Goal: Navigation & Orientation: Find specific page/section

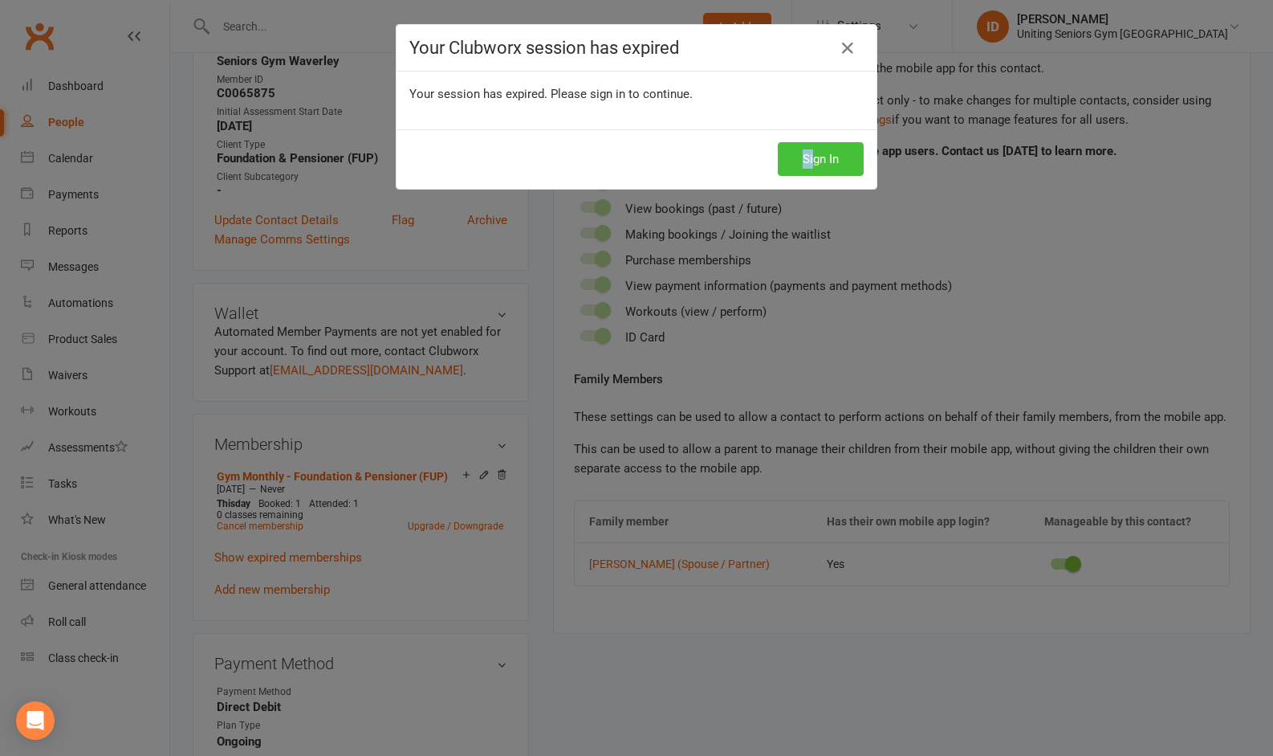
click at [806, 147] on div "Sign In" at bounding box center [637, 158] width 480 height 59
click at [806, 153] on button "Sign In" at bounding box center [821, 159] width 86 height 34
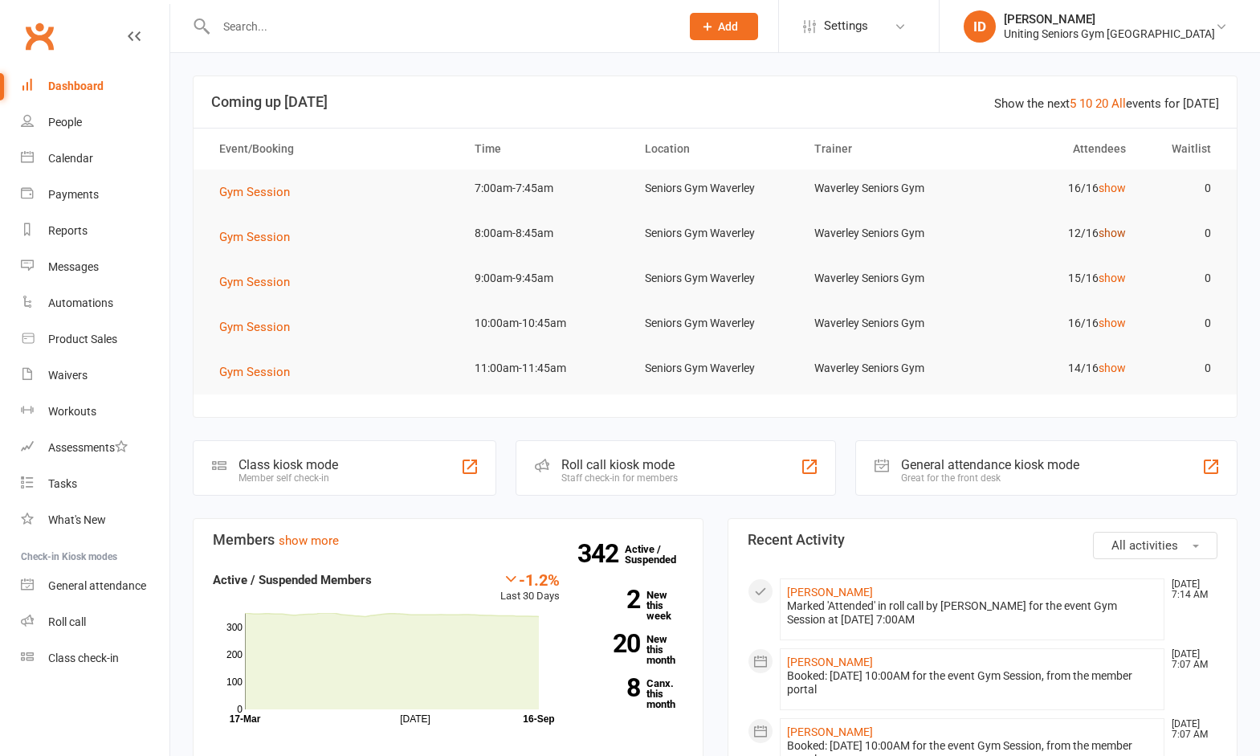
click at [1120, 234] on link "show" at bounding box center [1111, 232] width 27 height 13
